Goal: Task Accomplishment & Management: Complete application form

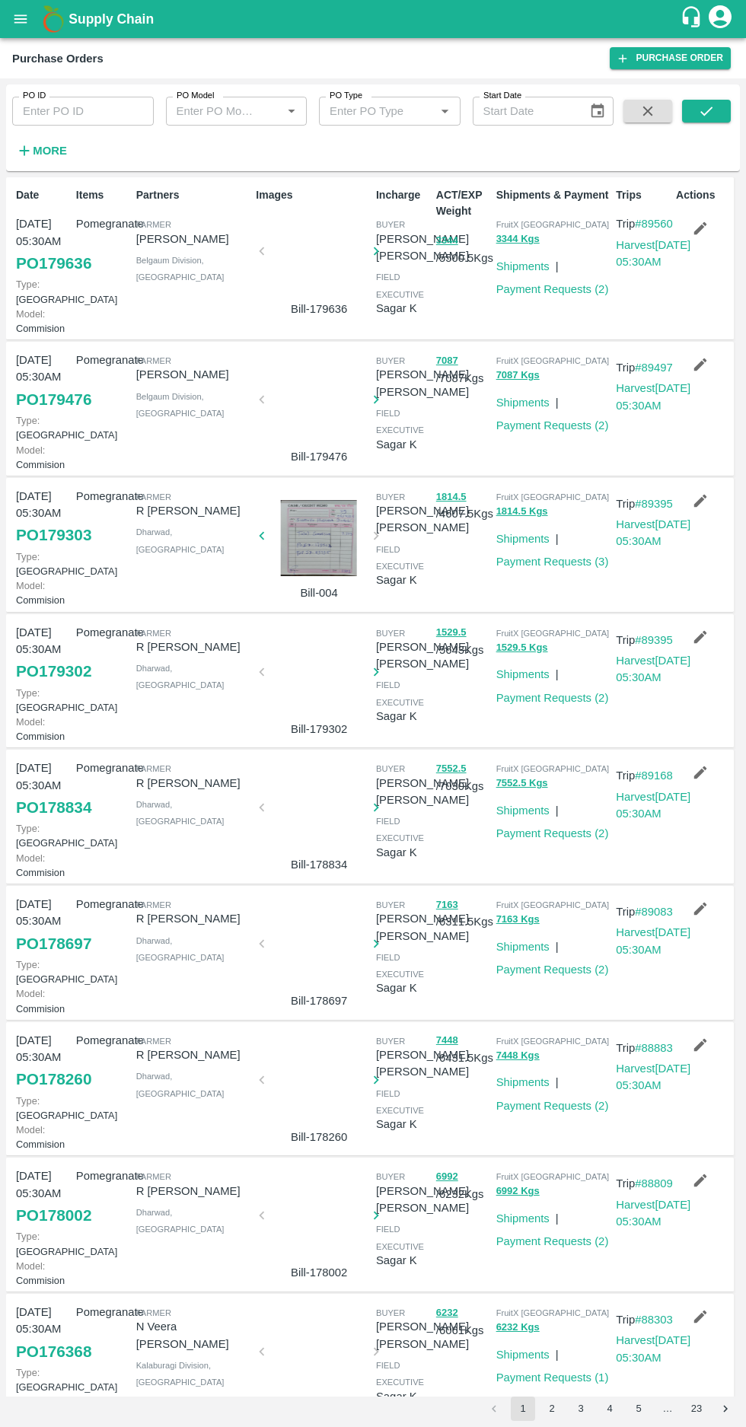
click at [30, 155] on icon "button" at bounding box center [24, 150] width 17 height 17
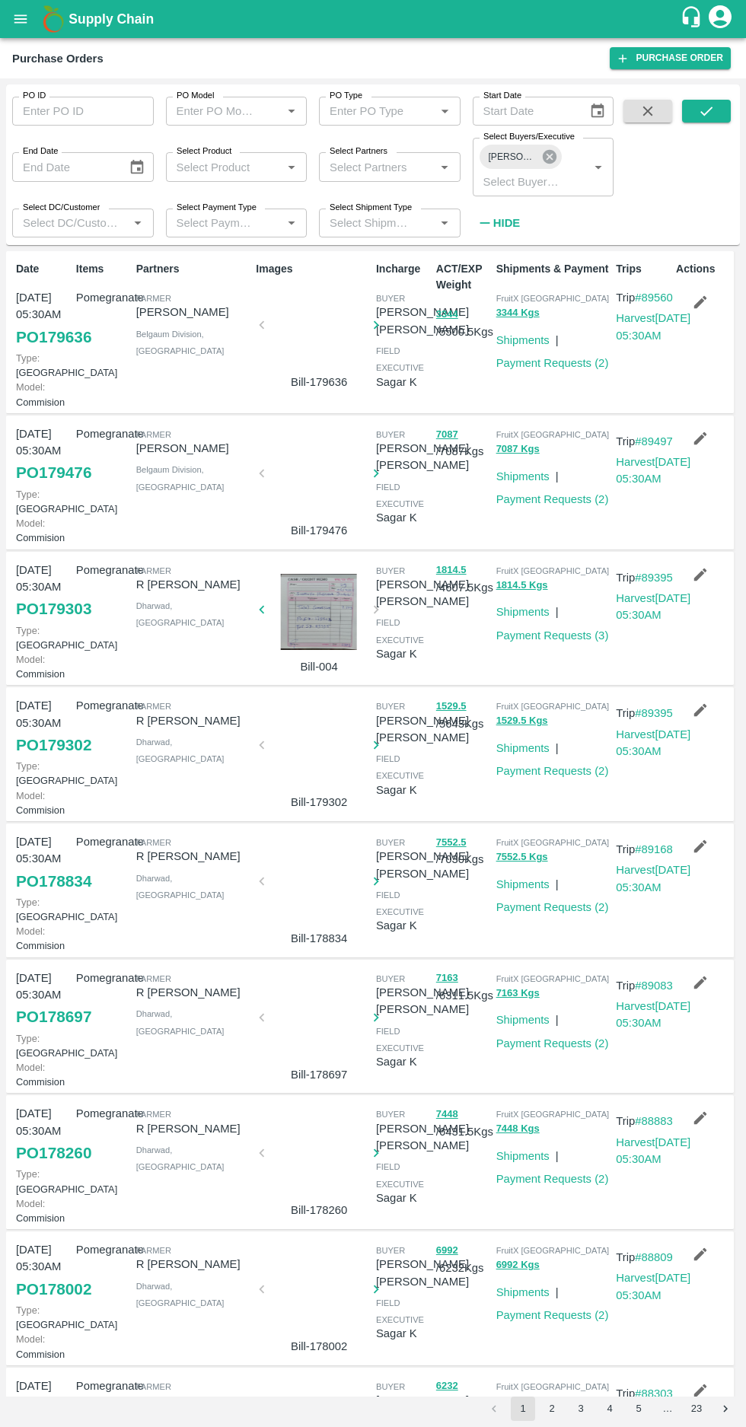
click at [555, 157] on icon at bounding box center [550, 157] width 14 height 14
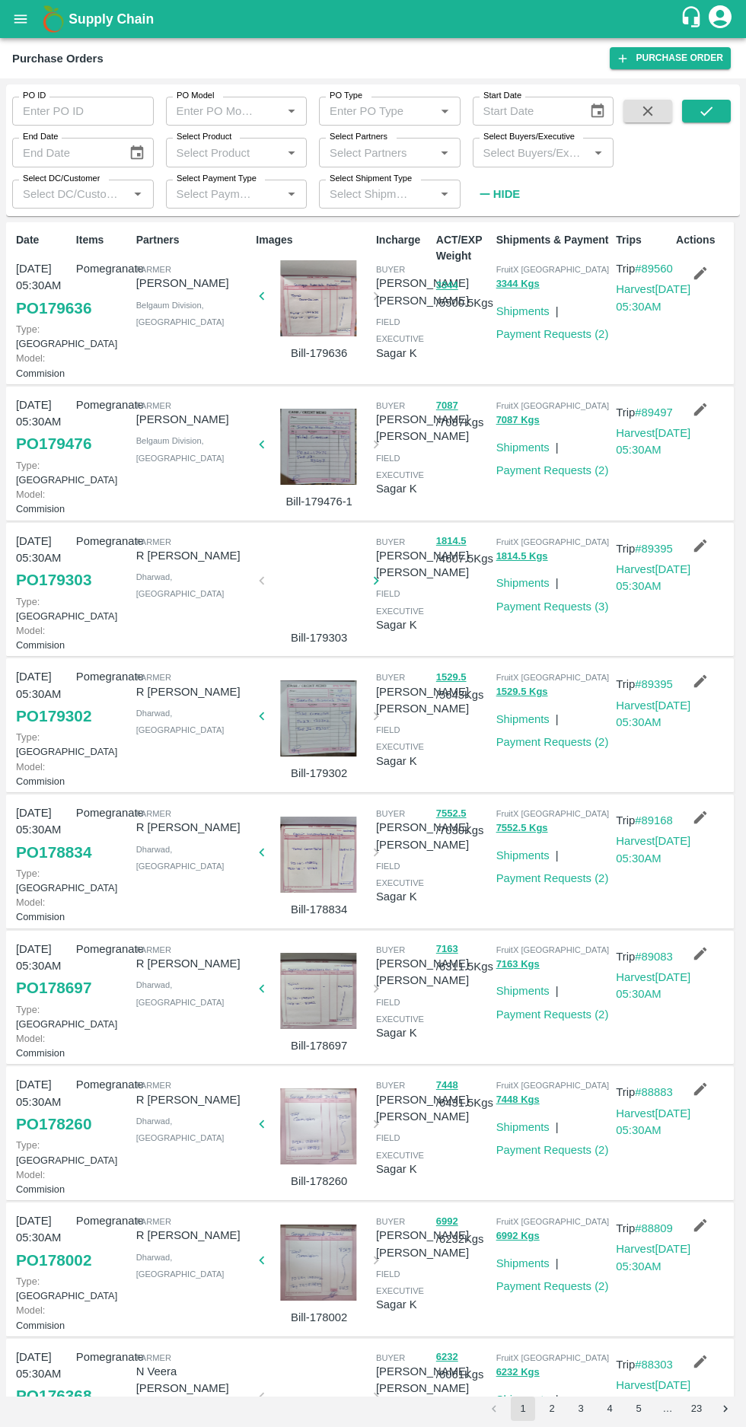
click at [514, 155] on input "Select Buyers/Executive" at bounding box center [530, 152] width 107 height 20
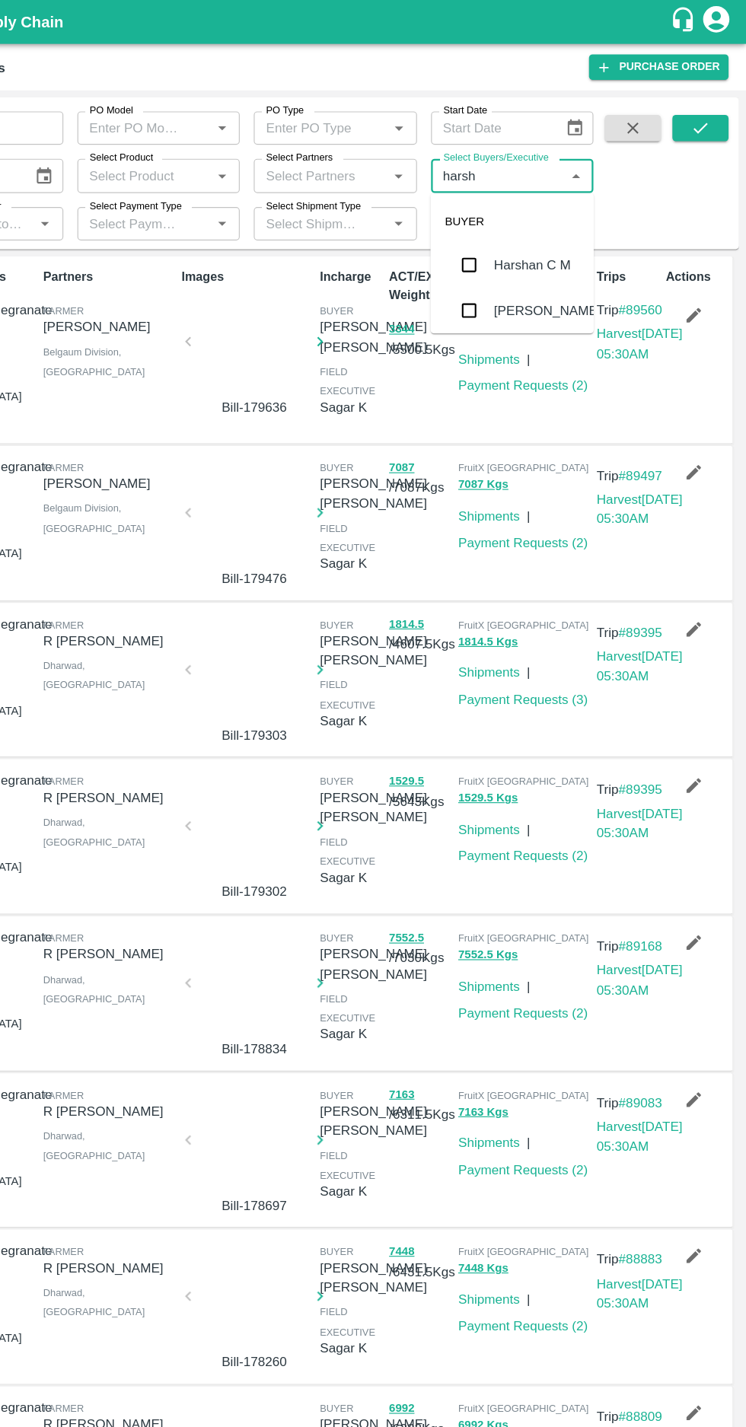
click at [556, 149] on input "Select Buyers/Executive" at bounding box center [530, 152] width 107 height 20
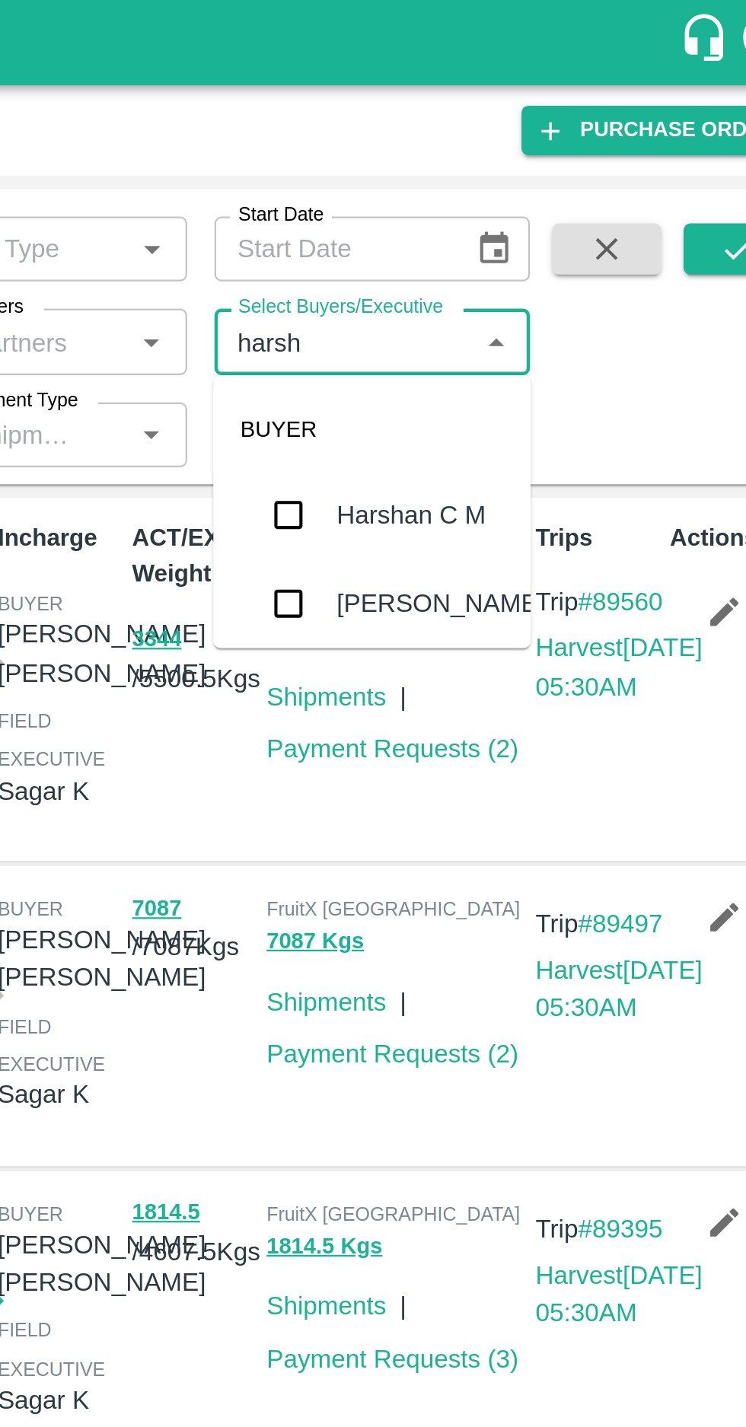
type input "harshv"
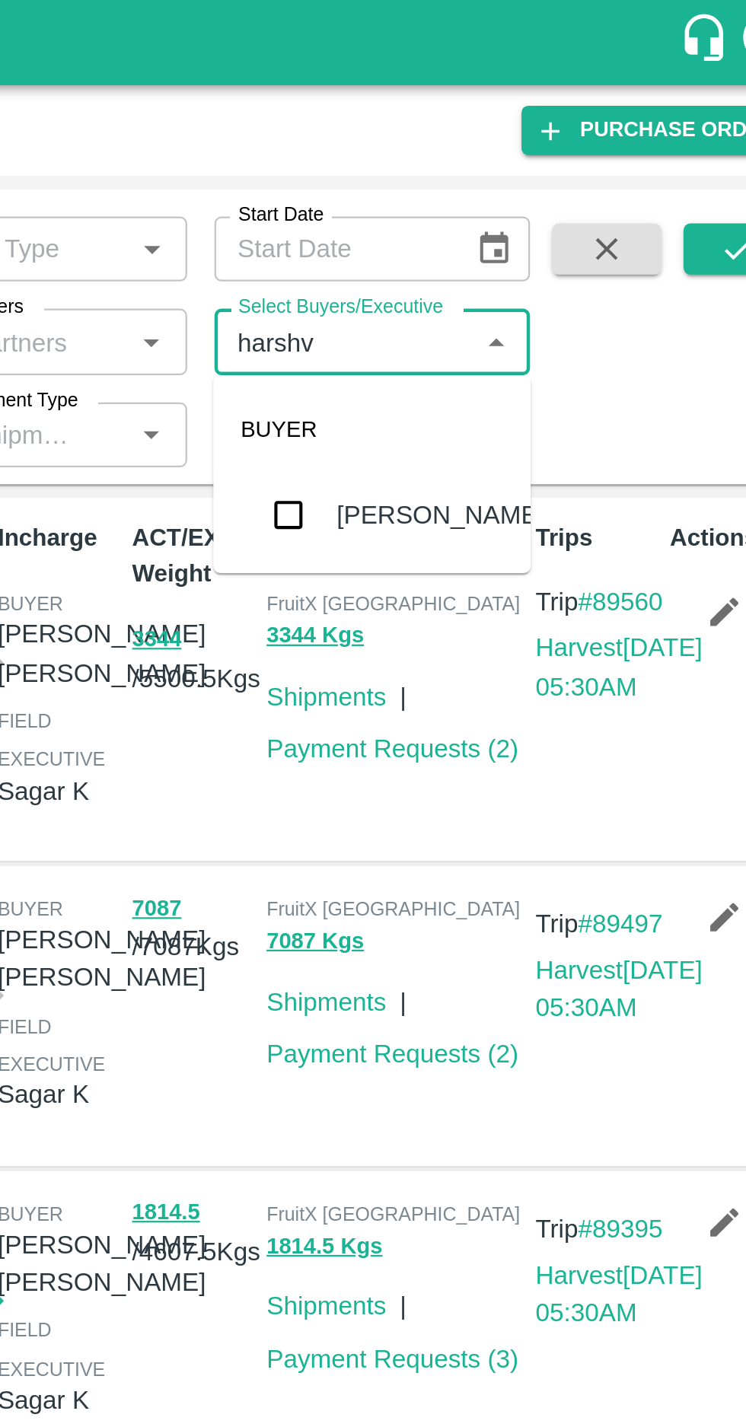
click at [513, 234] on input "checkbox" at bounding box center [505, 230] width 30 height 30
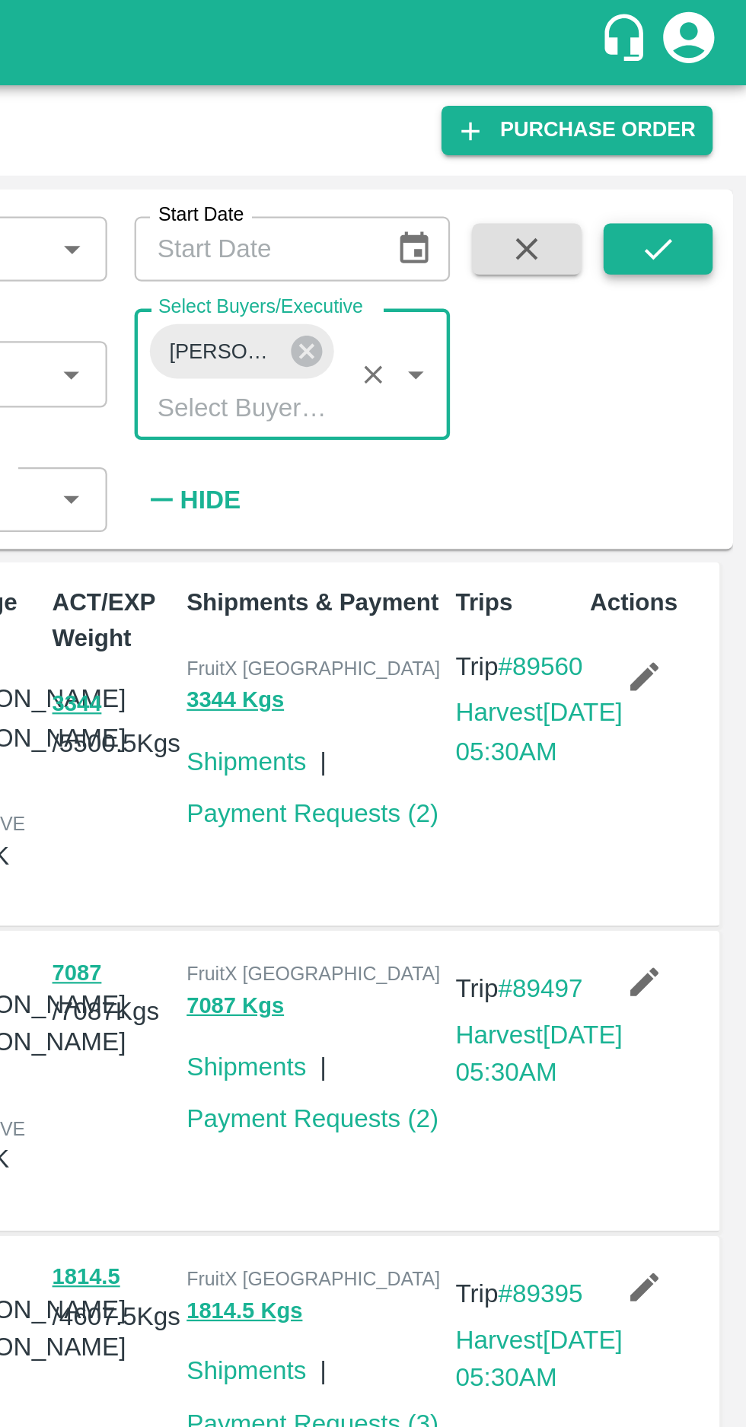
click at [709, 121] on button "submit" at bounding box center [706, 111] width 49 height 23
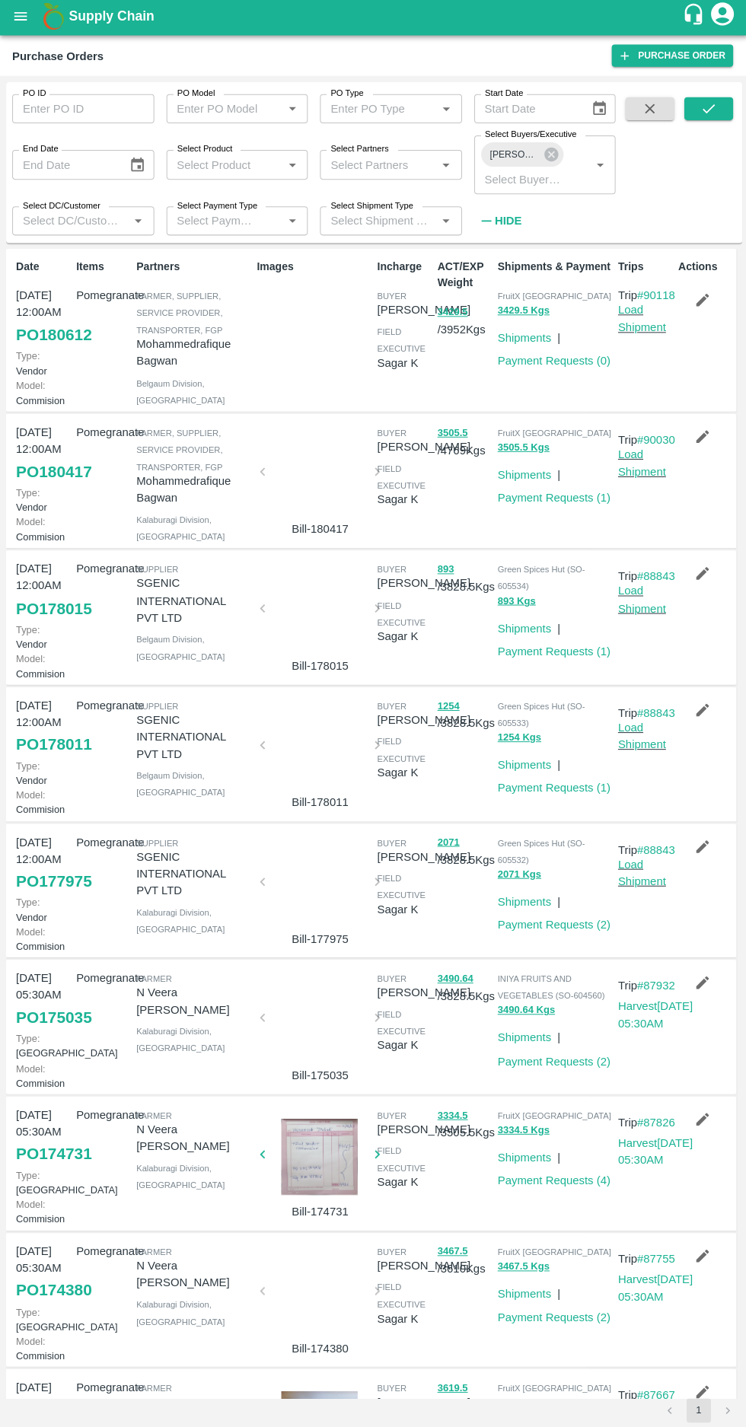
click at [40, 351] on link "PO 180612" at bounding box center [53, 336] width 75 height 27
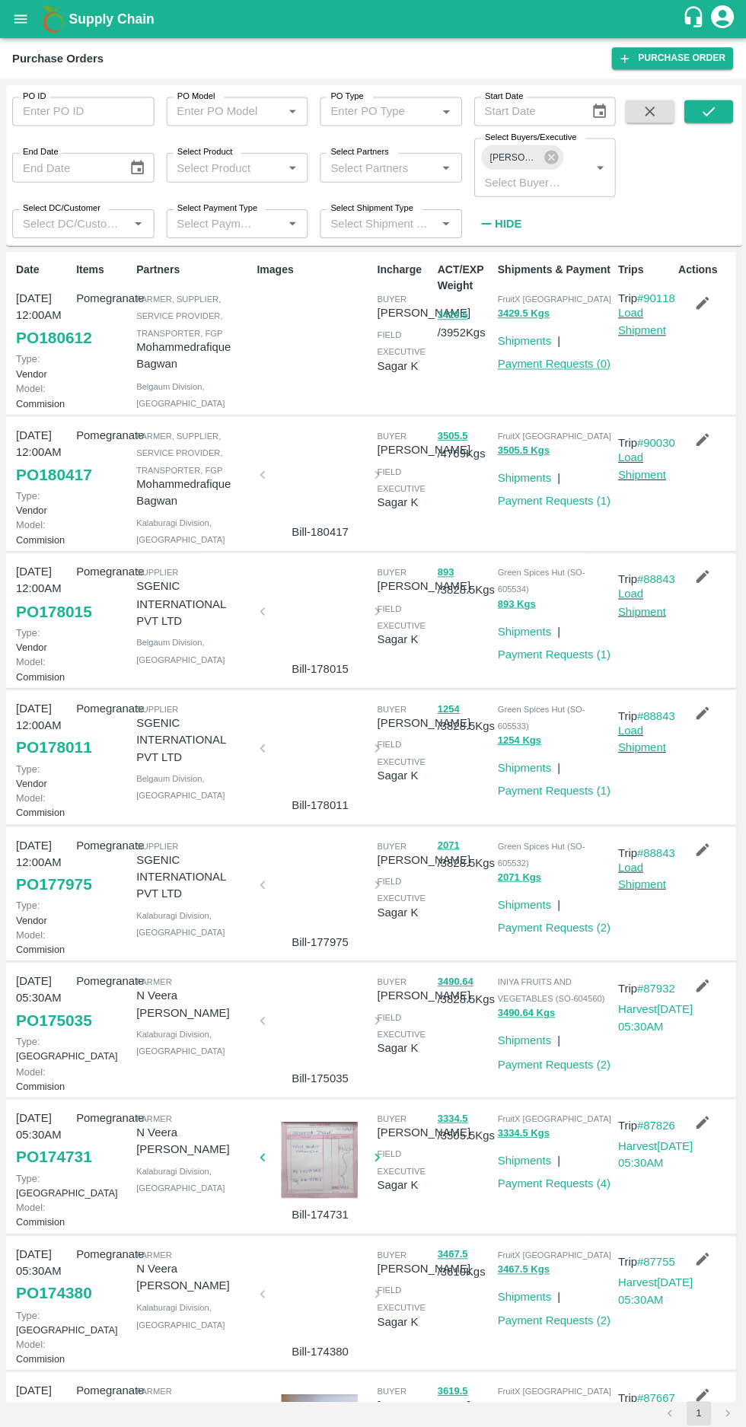
click at [552, 368] on link "Payment Requests ( 0 )" at bounding box center [552, 363] width 113 height 12
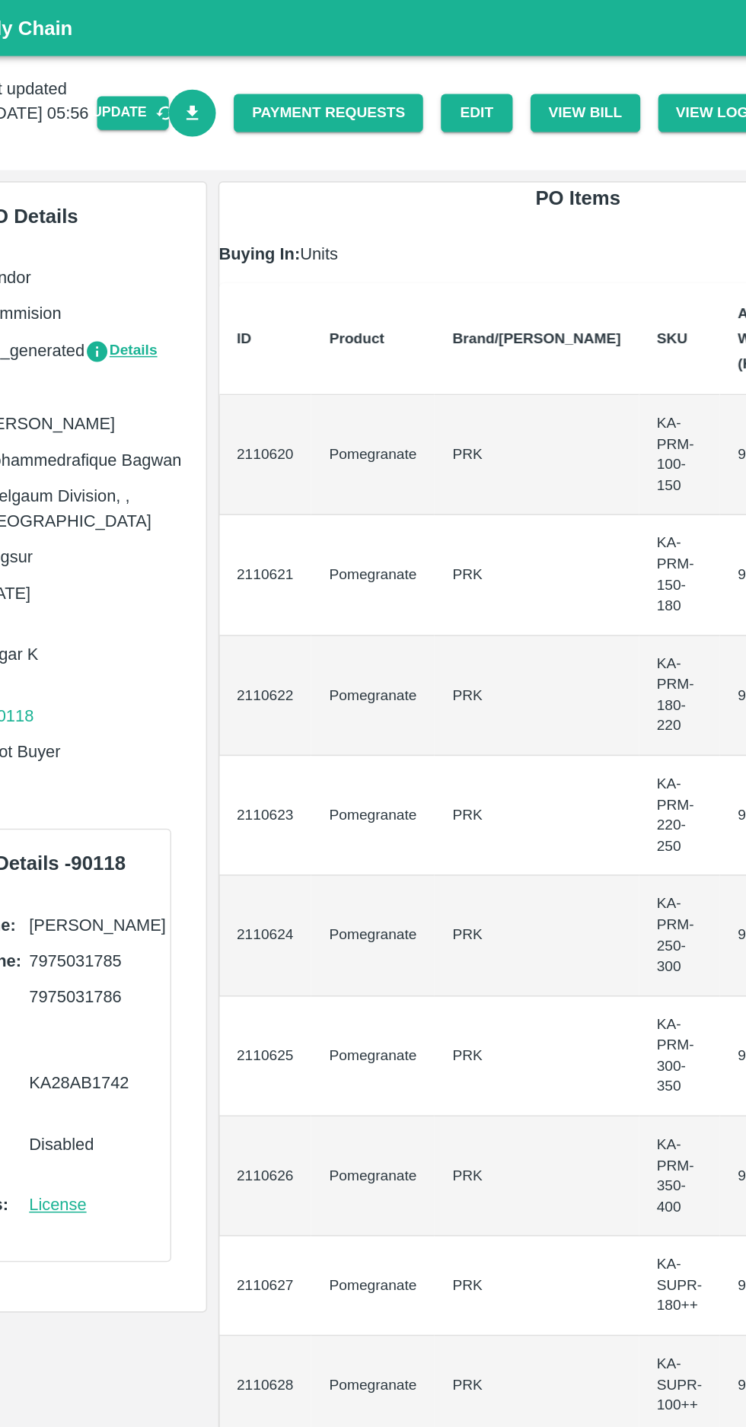
click at [252, 89] on link "Download Bill" at bounding box center [235, 77] width 33 height 33
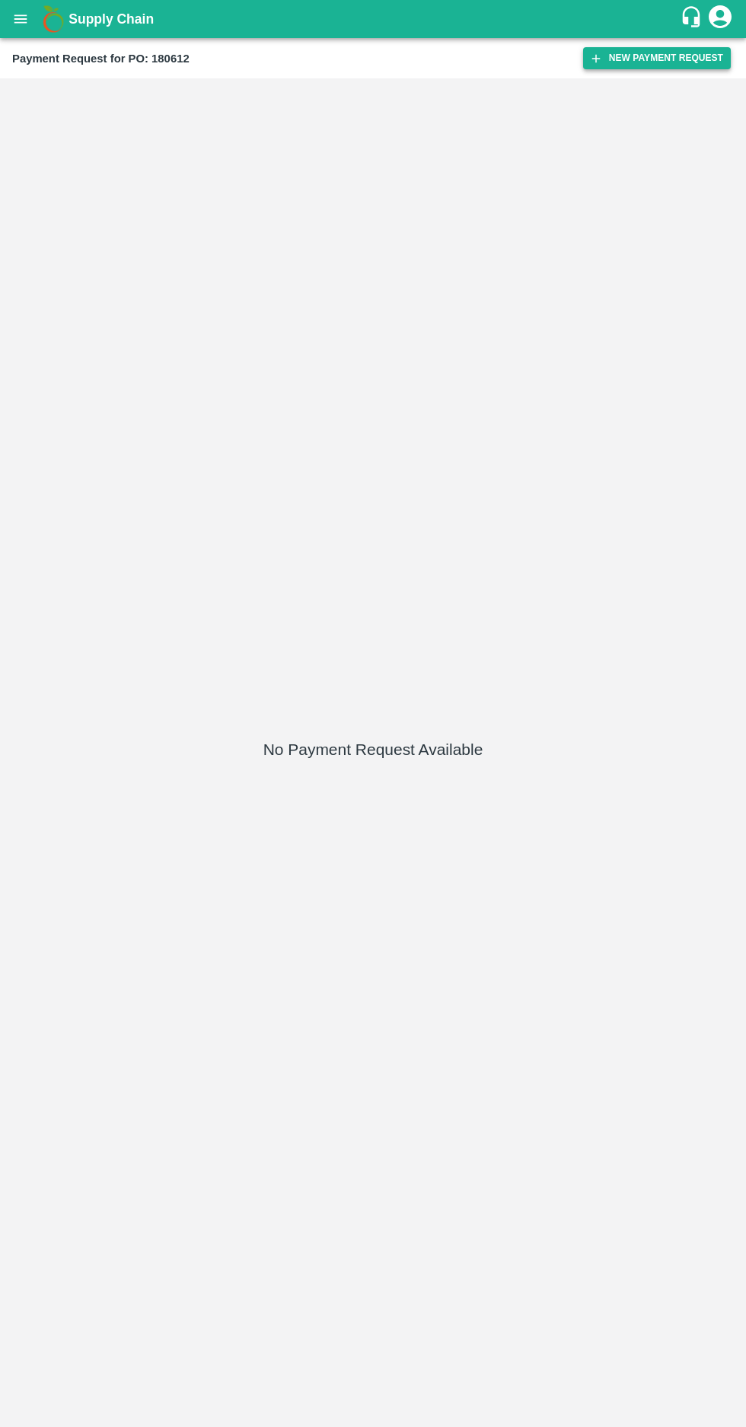
click at [618, 49] on button "New Payment Request" at bounding box center [657, 58] width 148 height 22
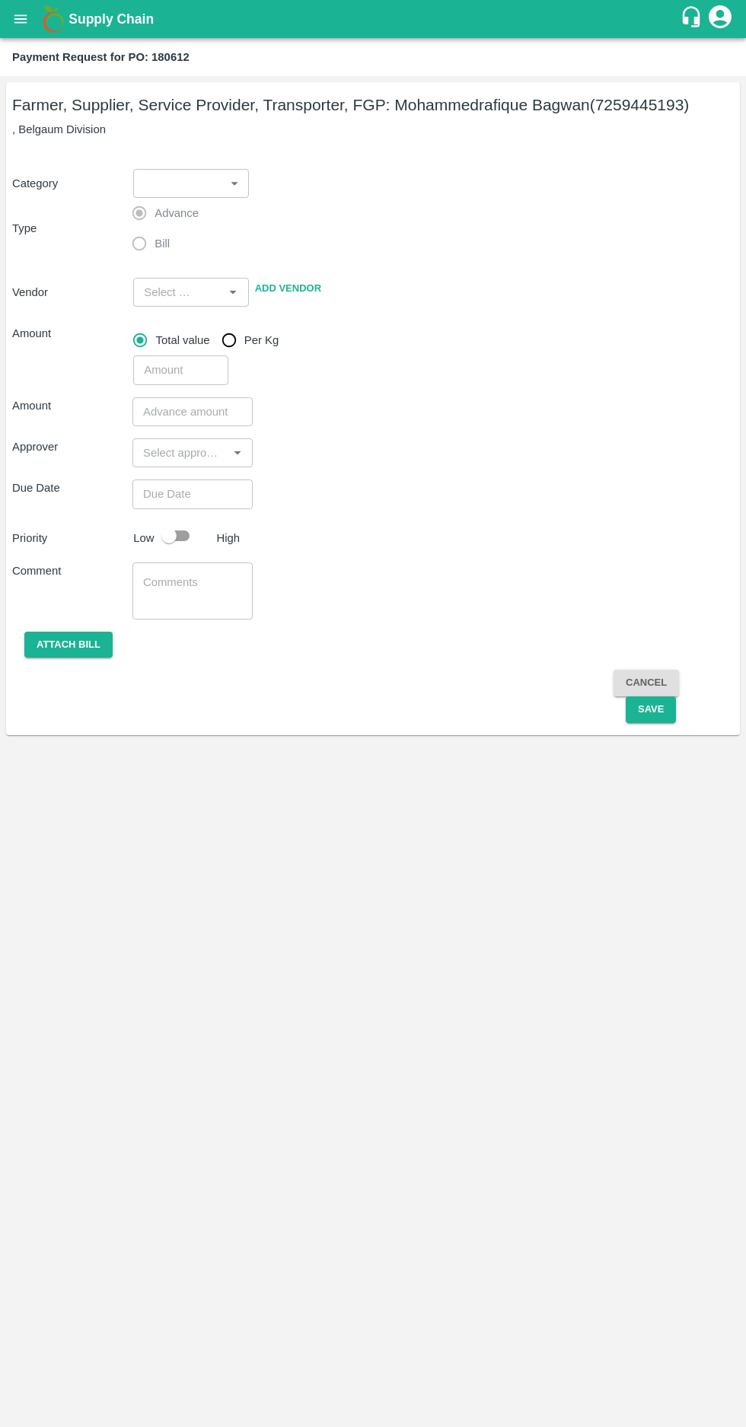
click at [189, 186] on body "Supply Chain Payment Request for PO: 180612 Farmer, Supplier, Service Provider,…" at bounding box center [373, 713] width 746 height 1427
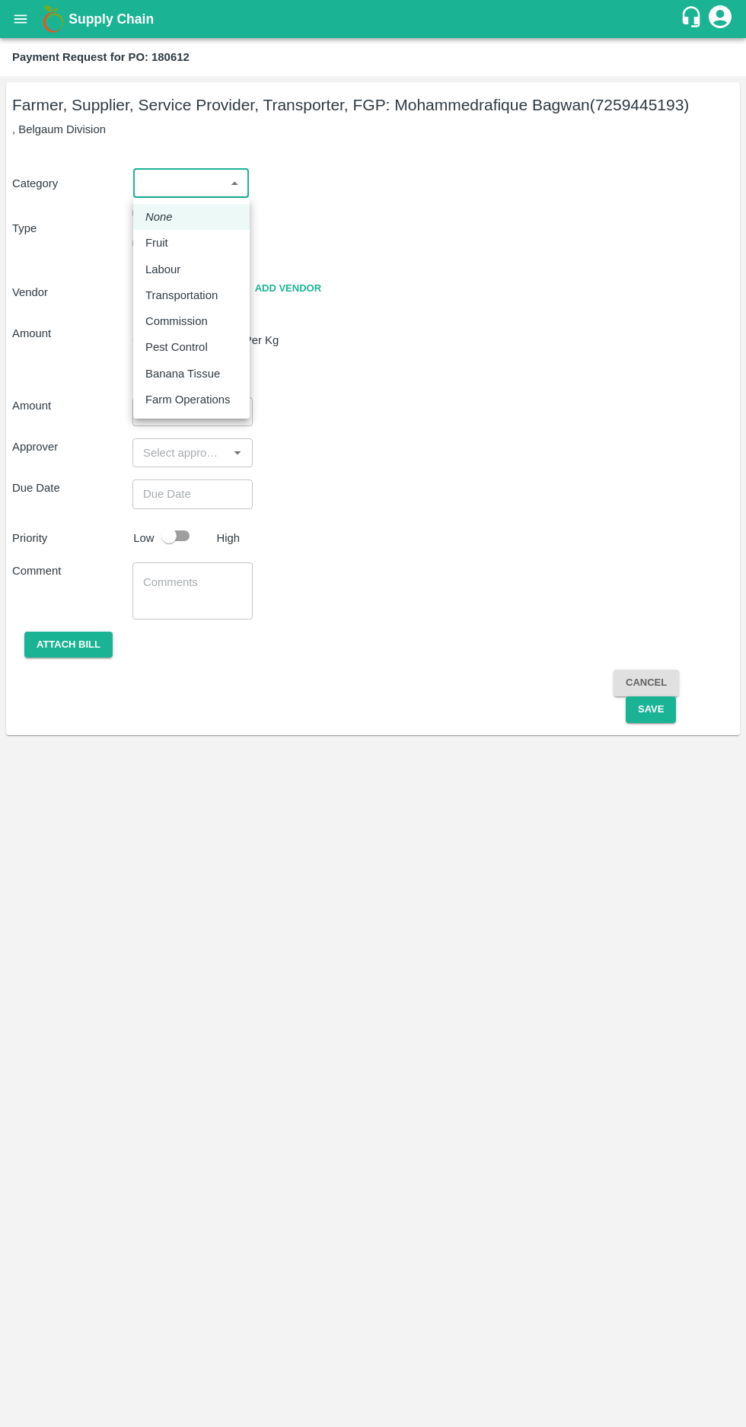
click at [156, 242] on p "Fruit" at bounding box center [156, 242] width 23 height 17
type input "1"
type input "Mohammedrafique Bagwan - 7259445193(Farmer, Supplier, Service Provider, Transpo…"
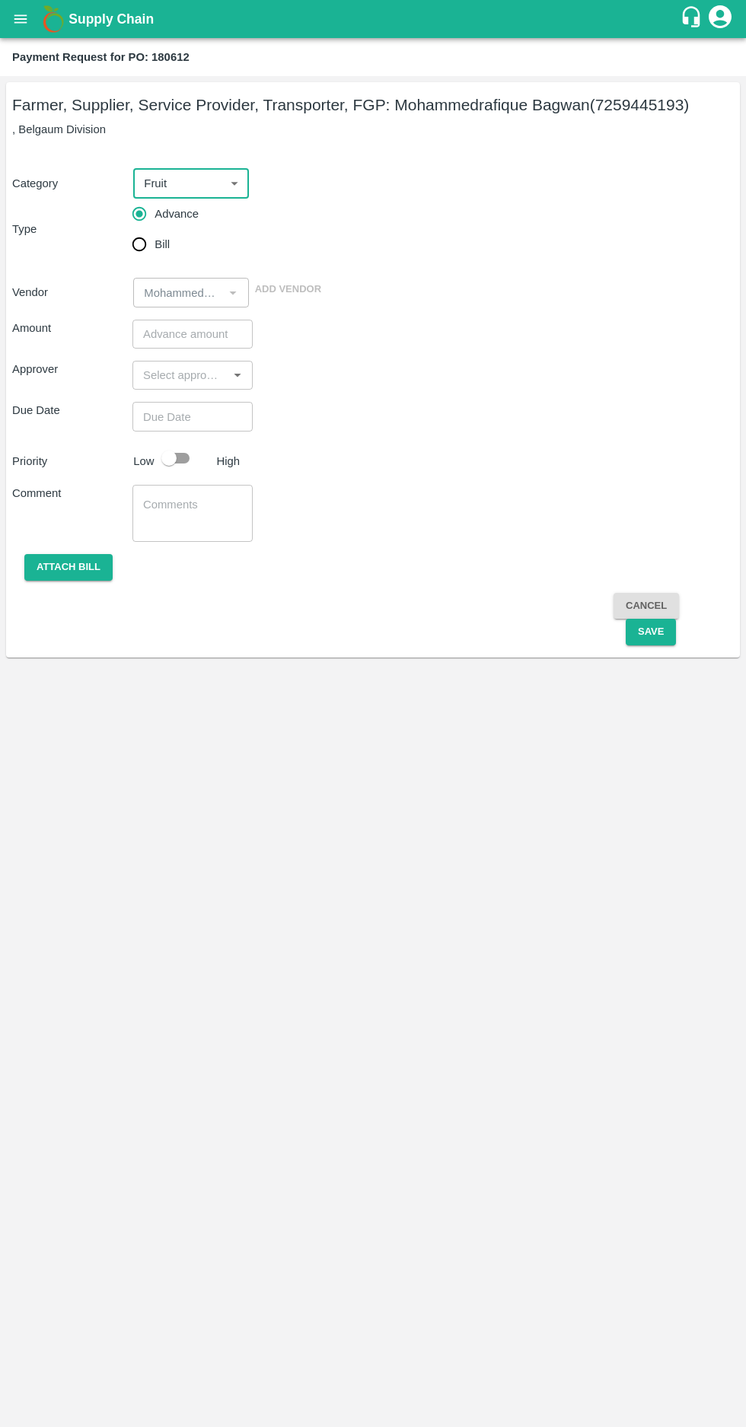
click at [142, 253] on input "Bill" at bounding box center [139, 244] width 30 height 30
radio input "true"
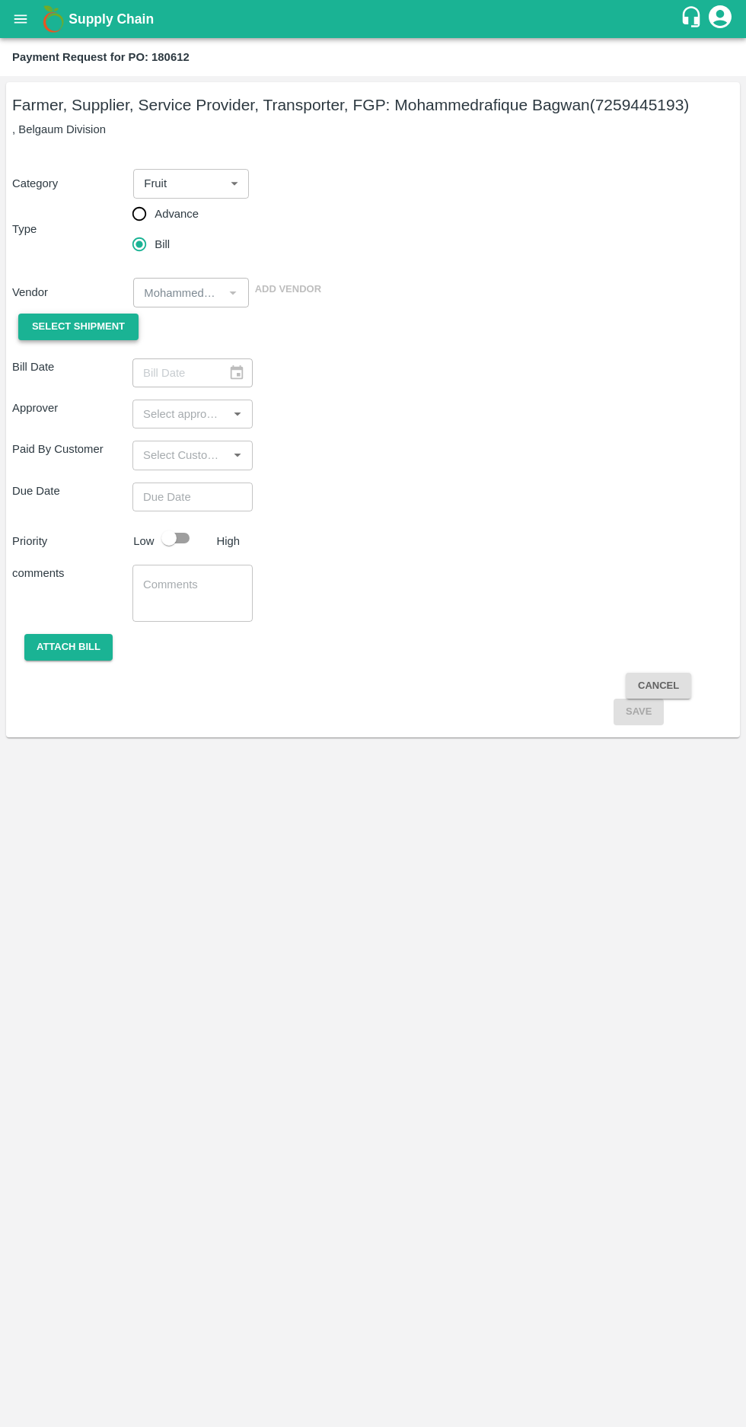
click at [77, 327] on span "Select Shipment" at bounding box center [78, 327] width 93 height 18
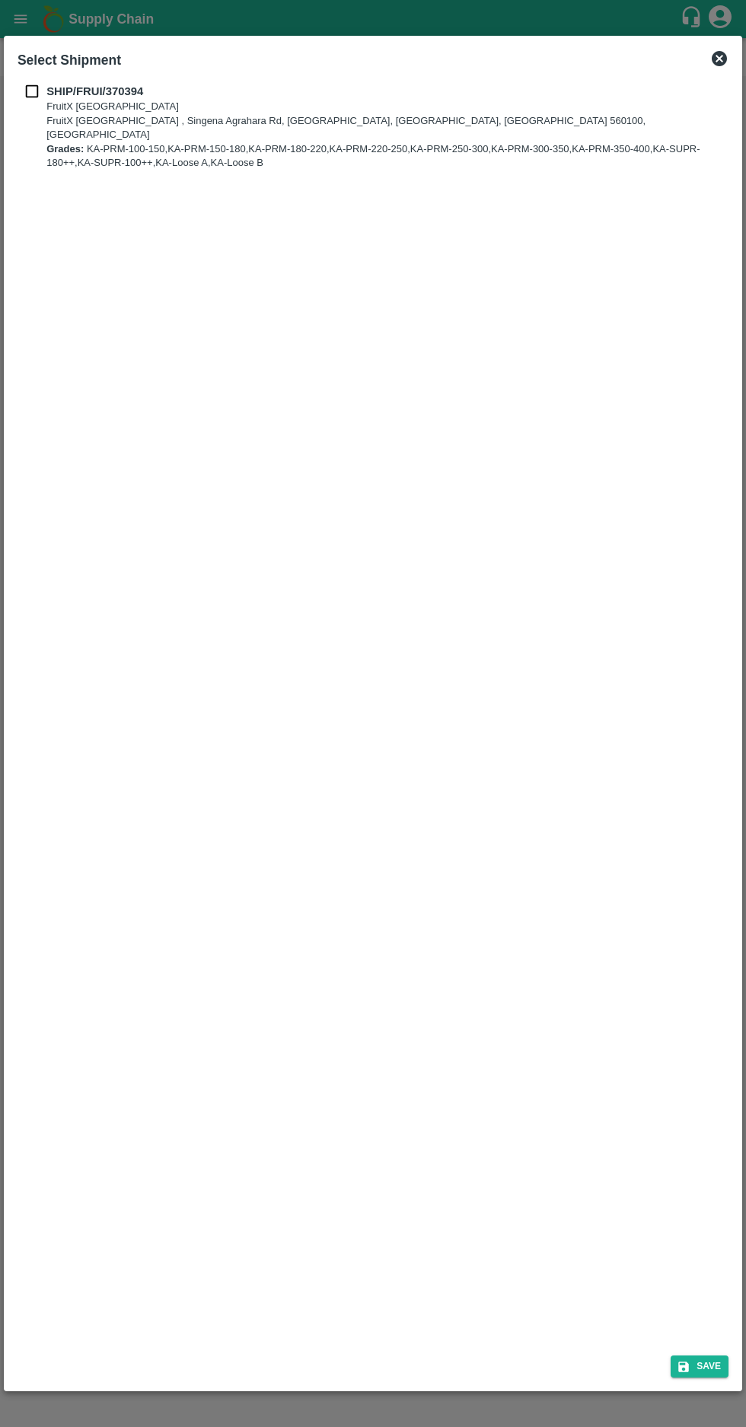
click at [27, 91] on input "checkbox" at bounding box center [32, 91] width 29 height 17
checkbox input "true"
click at [703, 1359] on button "Save" at bounding box center [700, 1367] width 58 height 22
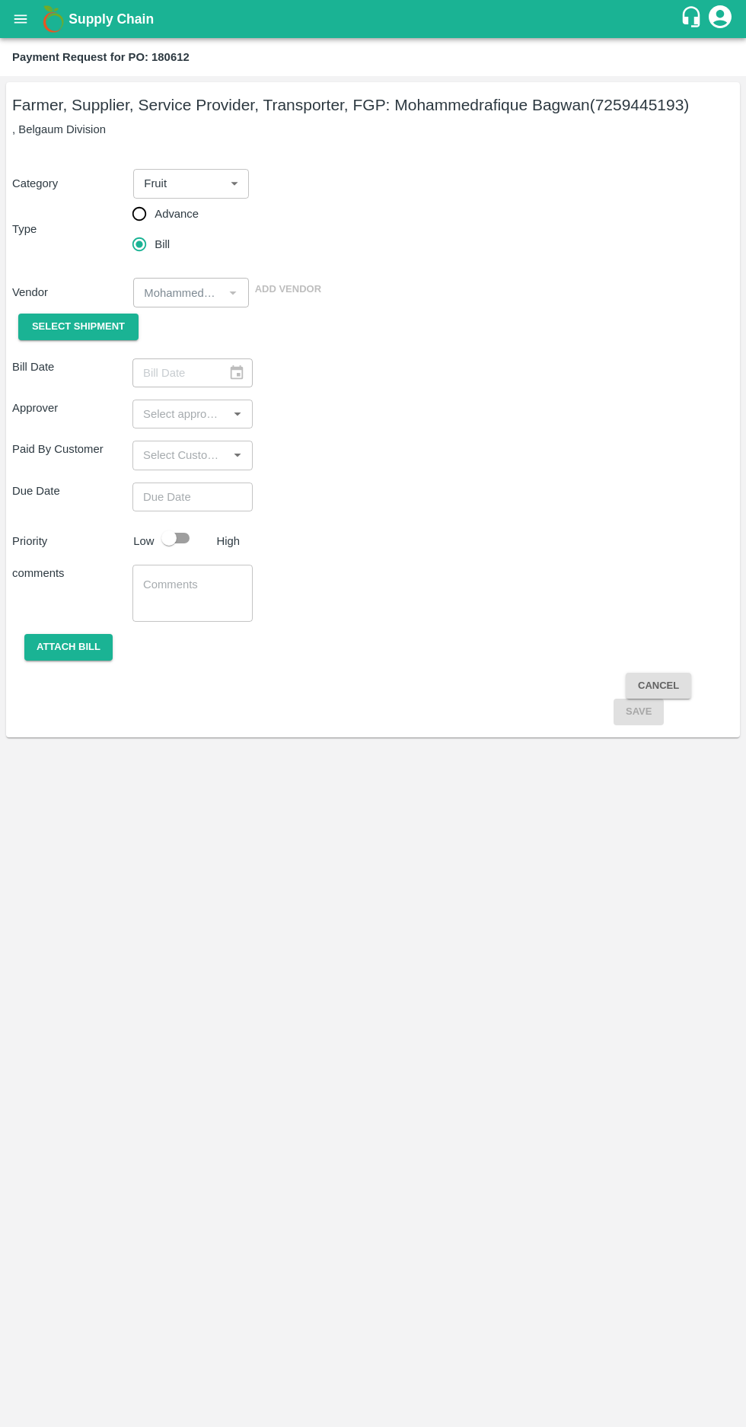
type input "[DATE]"
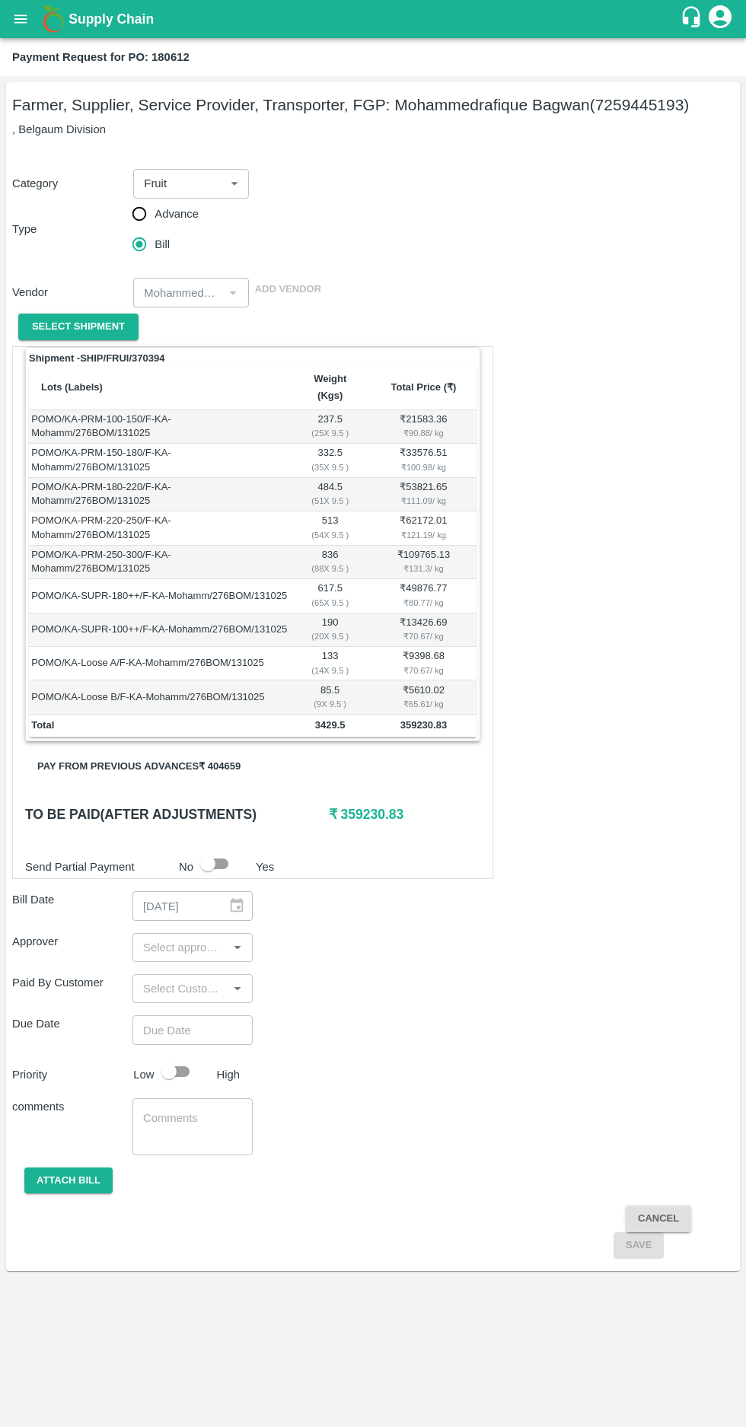
click at [131, 754] on button "Pay from previous advances ₹ 404659" at bounding box center [139, 767] width 228 height 27
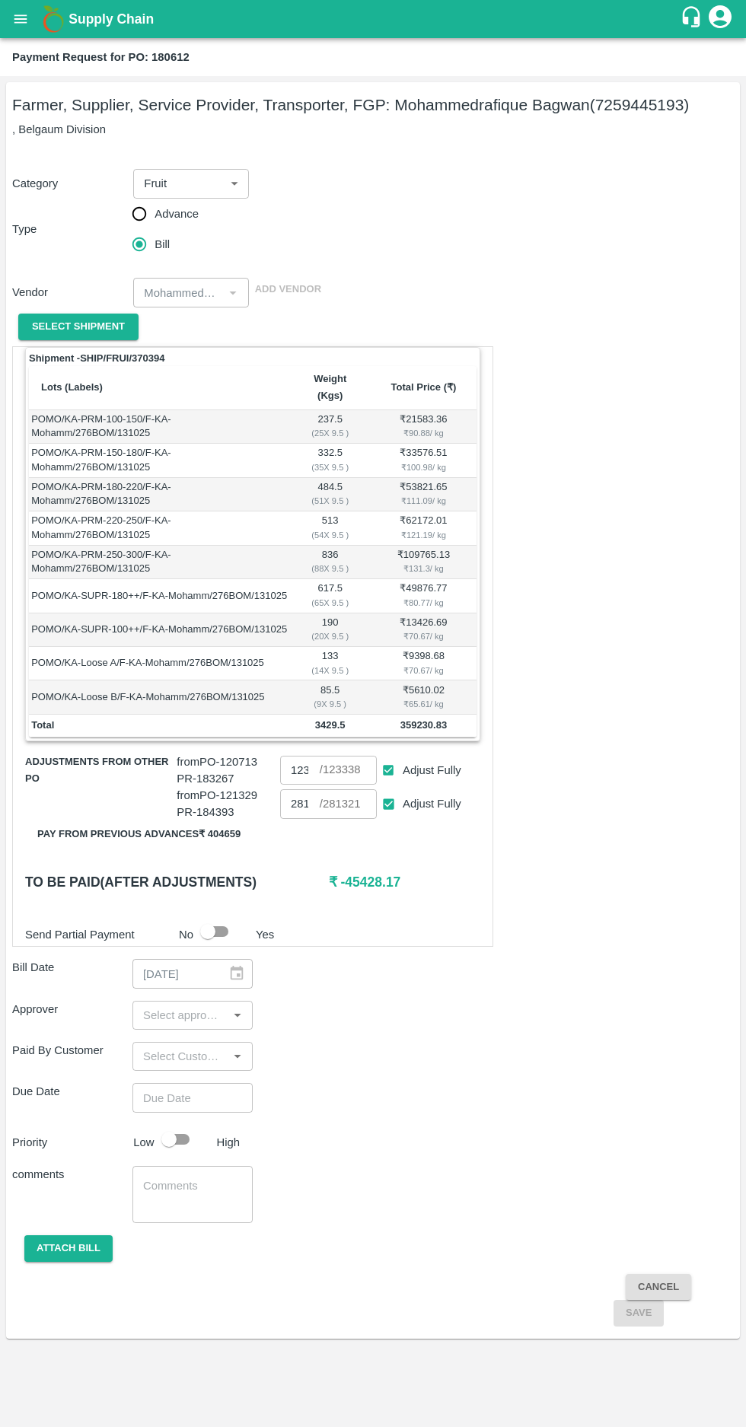
click at [390, 794] on input "Adjust Fully" at bounding box center [388, 804] width 28 height 28
checkbox input "false"
type input "0"
click at [300, 756] on input "123338" at bounding box center [300, 770] width 40 height 29
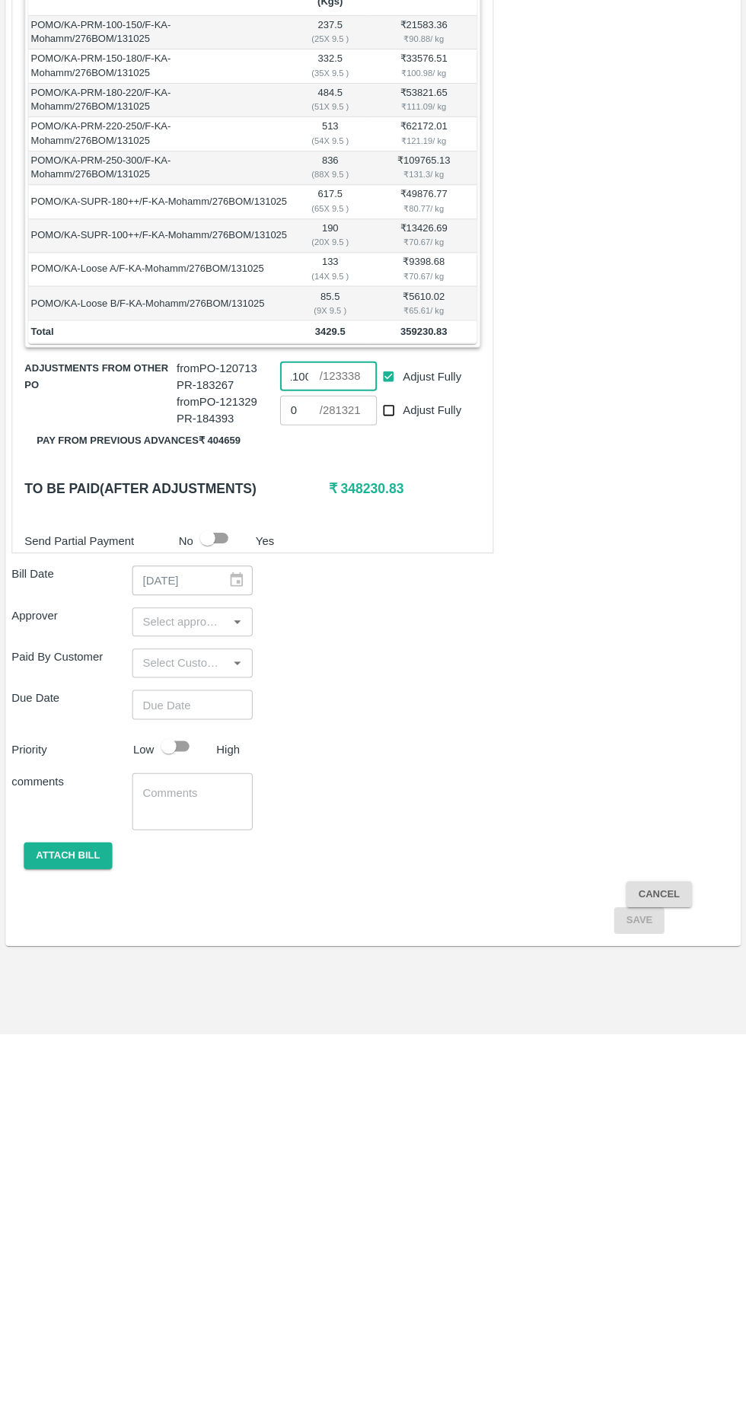
type input "11000"
click at [192, 1005] on input "input" at bounding box center [180, 1015] width 86 height 20
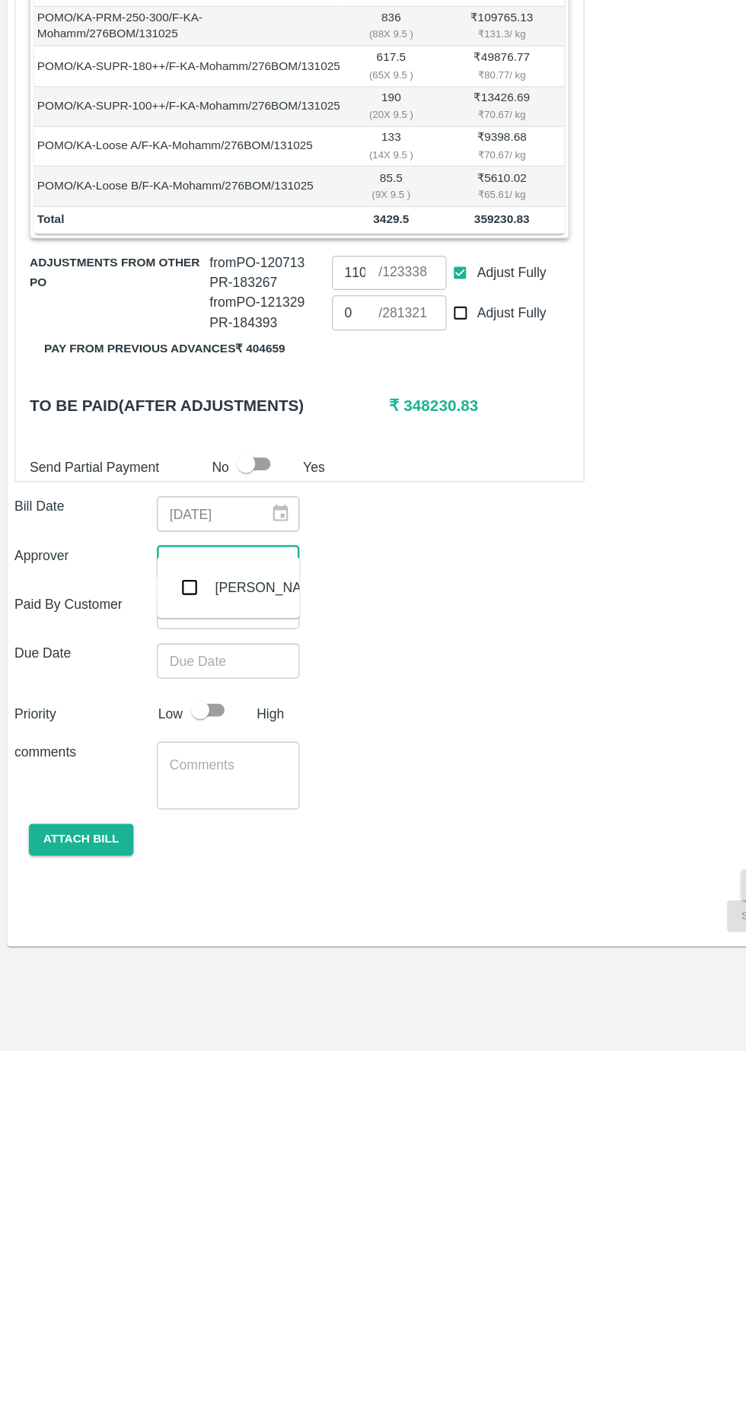
type input "muk"
click at [156, 1042] on input "checkbox" at bounding box center [160, 1036] width 30 height 30
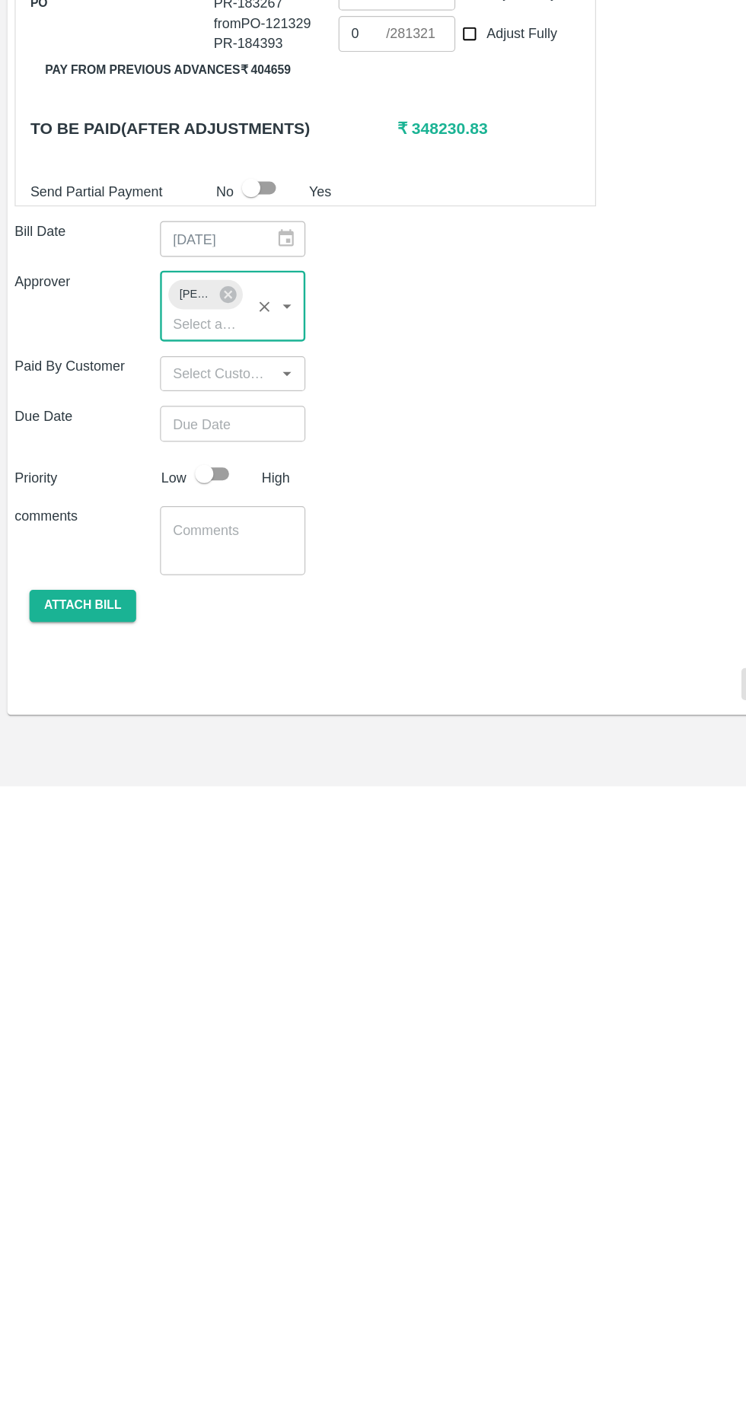
click at [173, 1112] on input "Choose date" at bounding box center [187, 1126] width 110 height 29
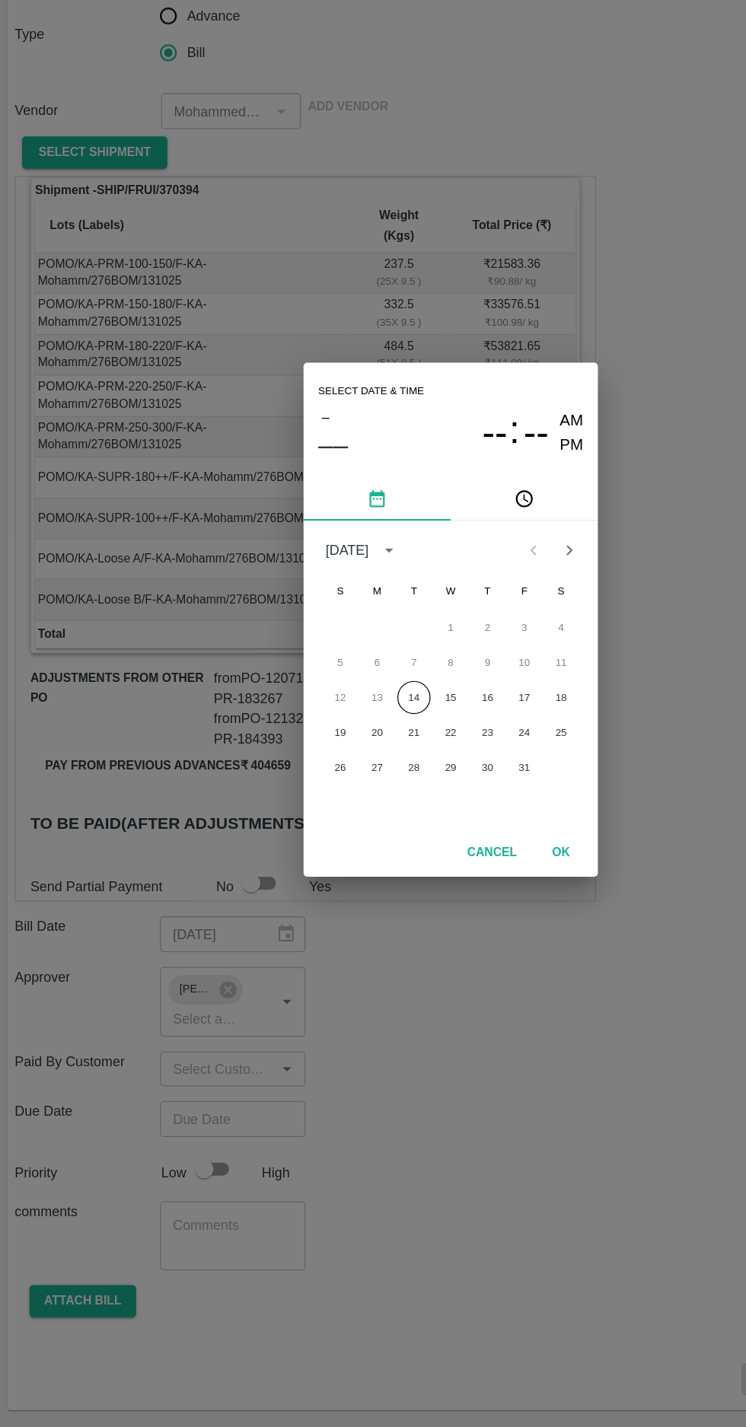
click at [340, 782] on button "14" at bounding box center [342, 777] width 27 height 27
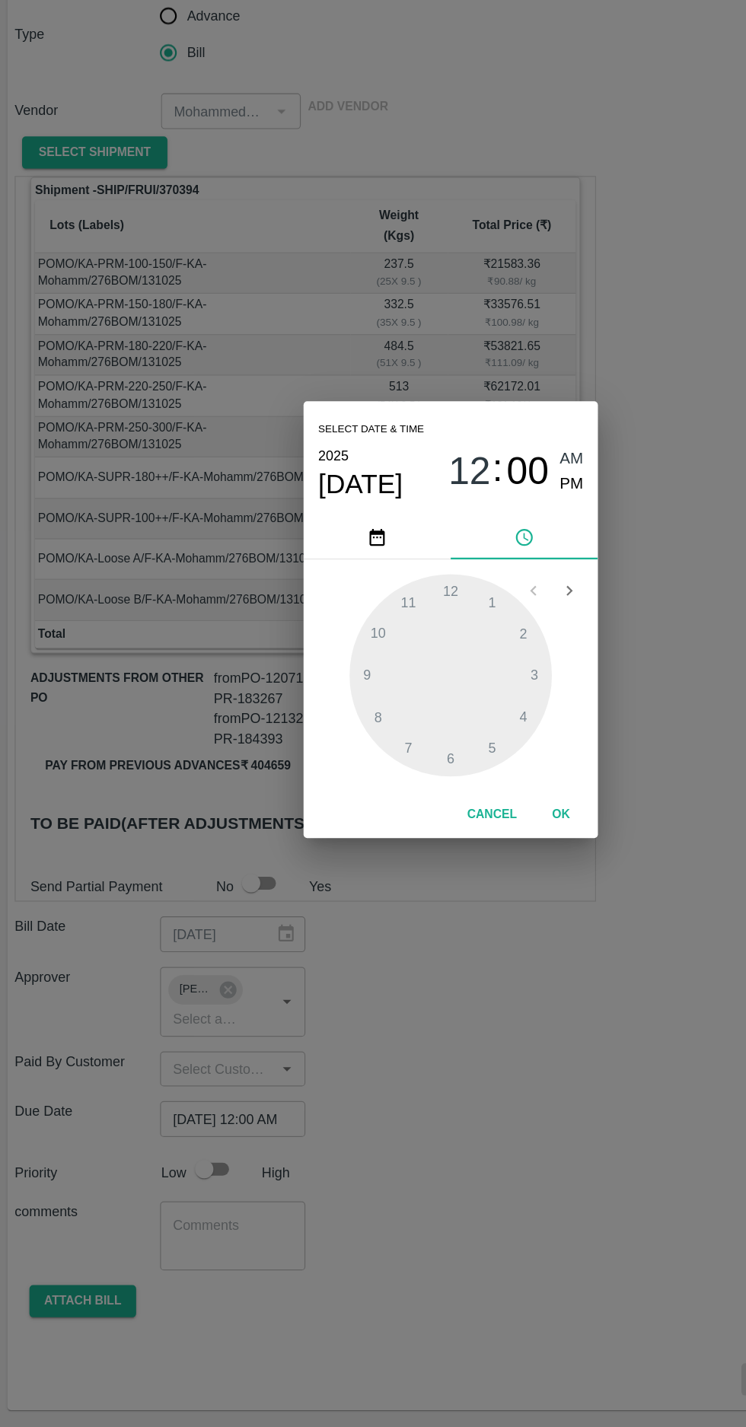
click at [476, 606] on span "PM" at bounding box center [474, 601] width 20 height 21
click at [321, 801] on div at bounding box center [372, 759] width 167 height 167
type input "[DATE] 08:00 PM"
click at [464, 875] on button "OK" at bounding box center [464, 875] width 49 height 27
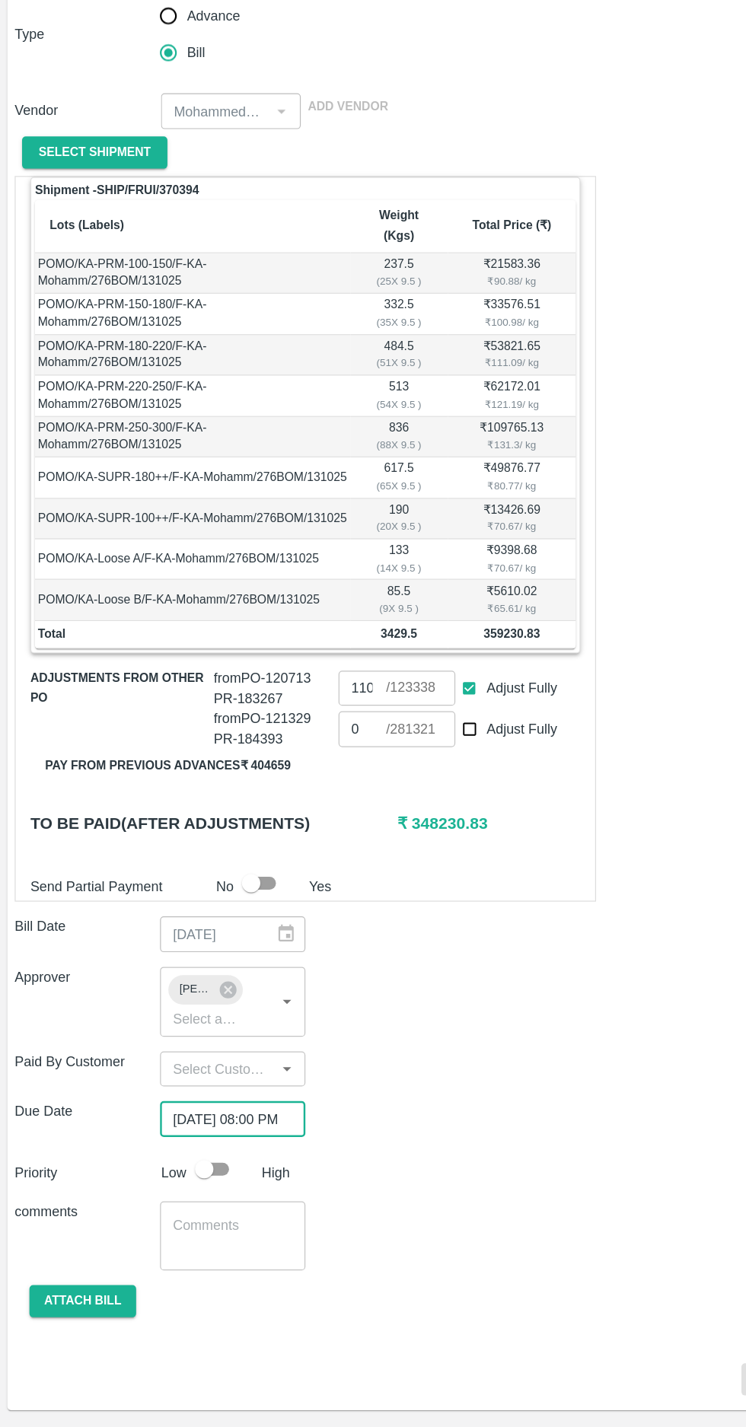
click at [183, 1154] on input "checkbox" at bounding box center [169, 1168] width 87 height 29
checkbox input "true"
click at [62, 1264] on button "Attach bill" at bounding box center [68, 1277] width 88 height 27
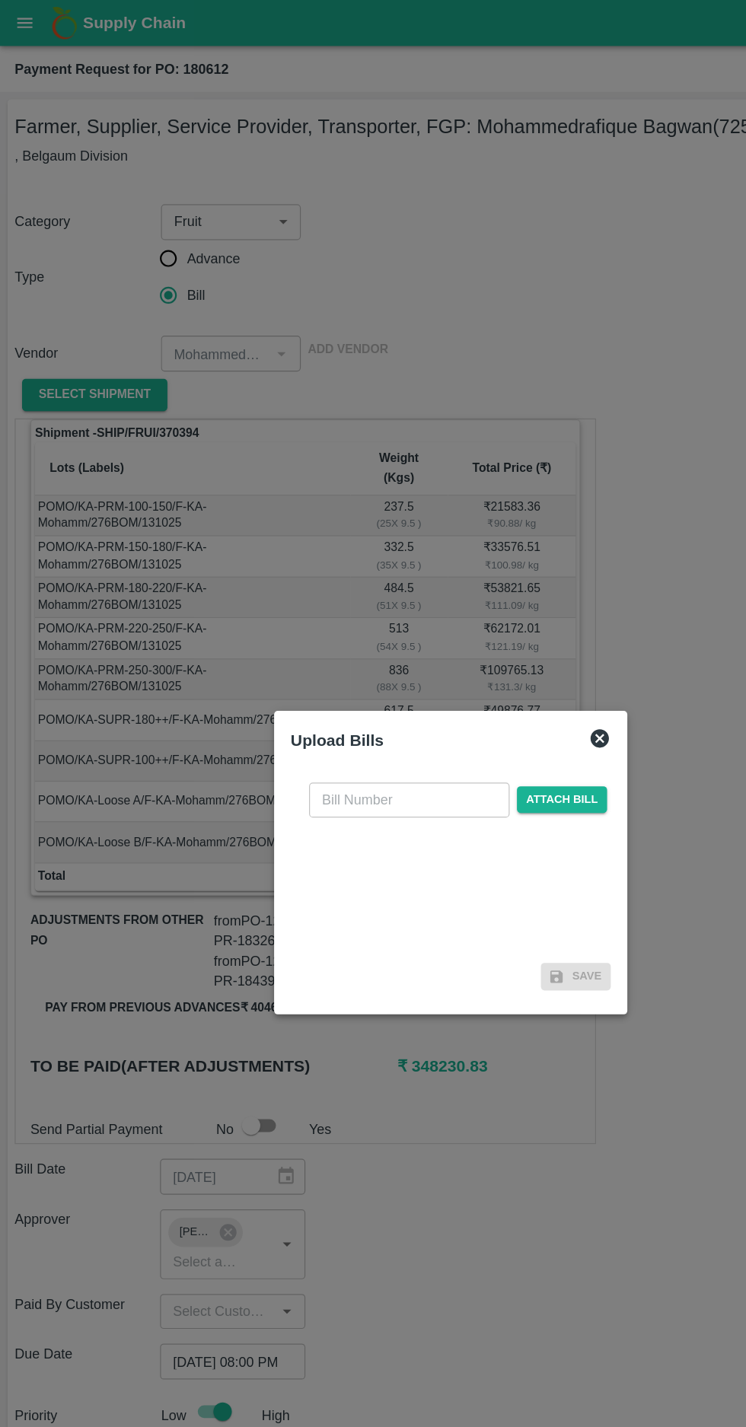
click at [333, 661] on input "text" at bounding box center [339, 662] width 166 height 29
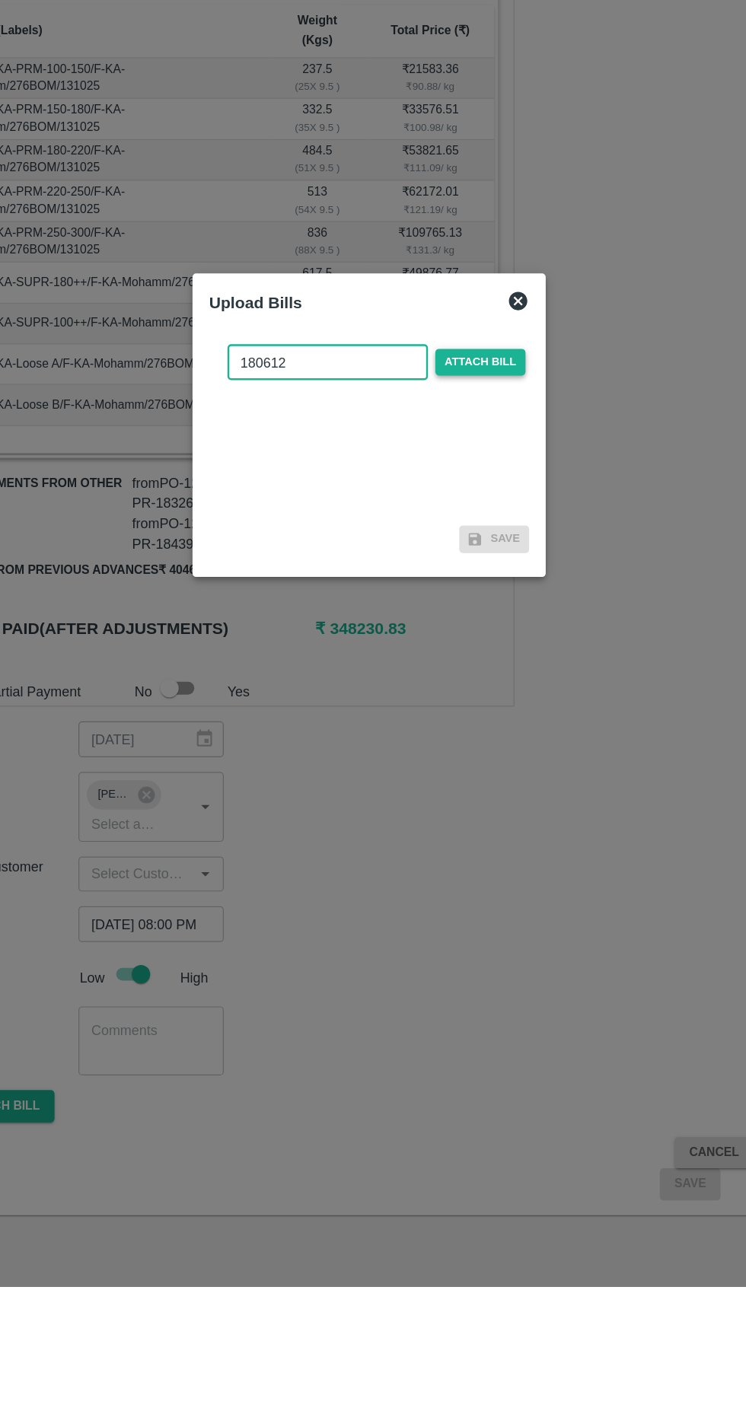
type input "180612"
click at [467, 666] on span "Attach bill" at bounding box center [465, 662] width 75 height 22
click at [0, 0] on input "Attach bill" at bounding box center [0, 0] width 0 height 0
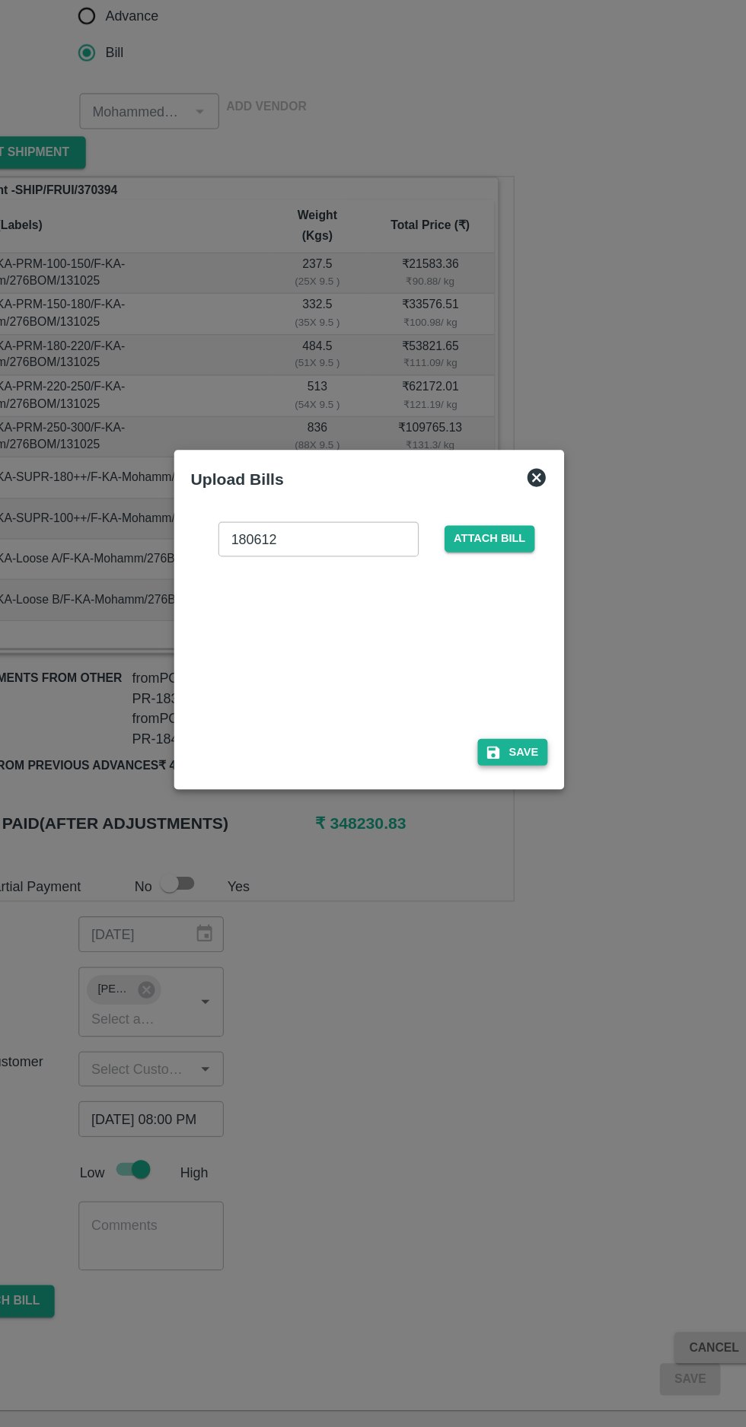
click at [499, 822] on button "Save" at bounding box center [492, 823] width 58 height 22
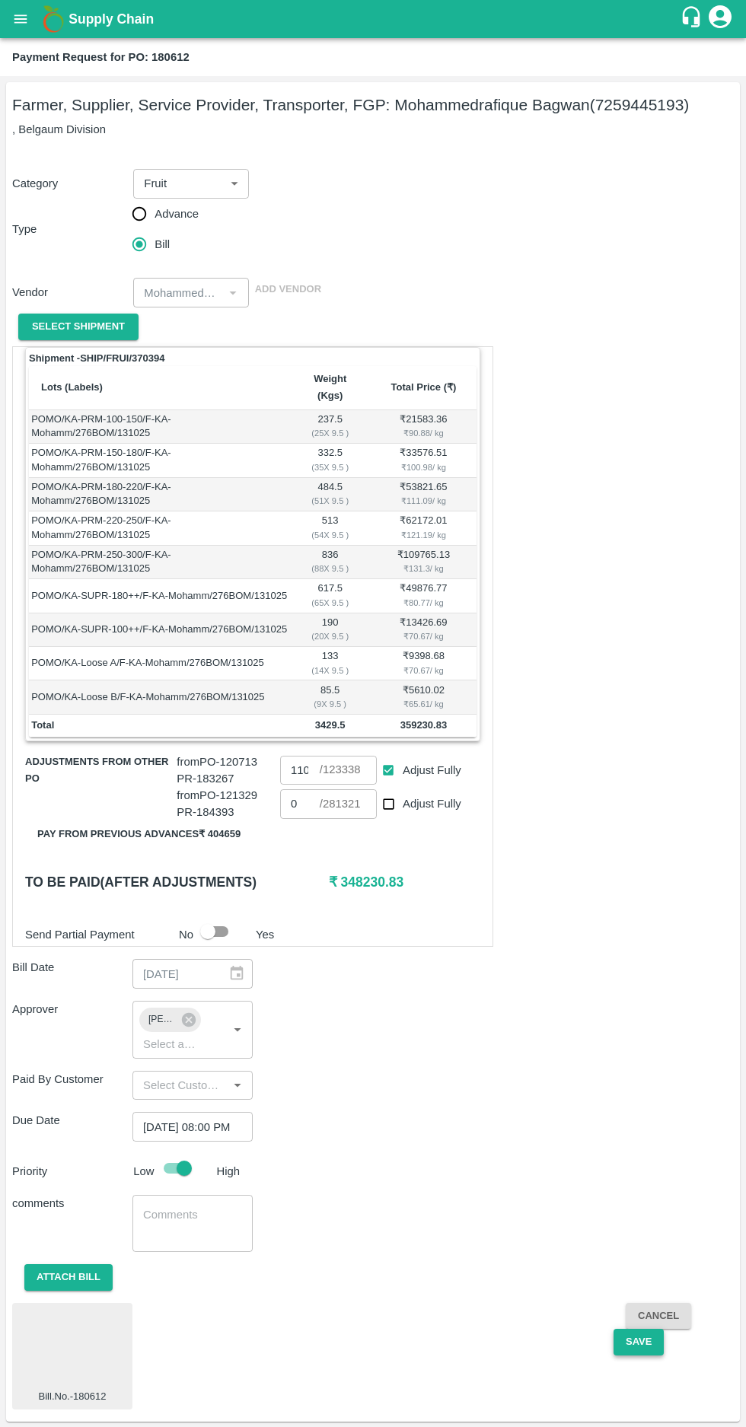
click at [635, 1329] on button "Save" at bounding box center [638, 1342] width 50 height 27
